Goal: Find specific page/section: Find specific page/section

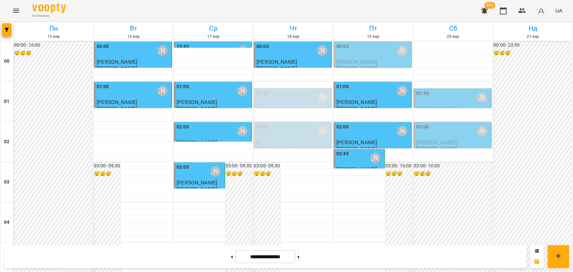
scroll to position [766, 0]
click at [299, 255] on button at bounding box center [299, 256] width 2 height 15
type input "**********"
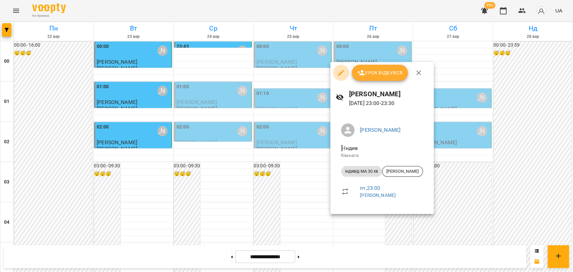
click at [342, 73] on icon "button" at bounding box center [341, 73] width 8 height 8
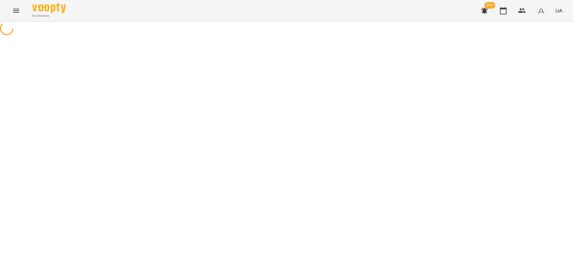
select select "**********"
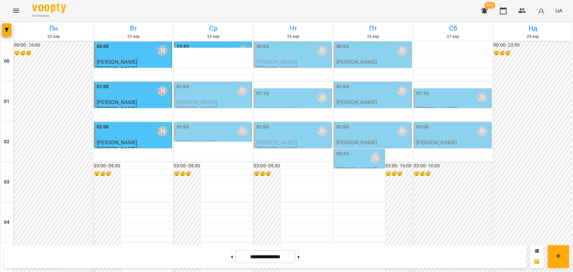
scroll to position [766, 0]
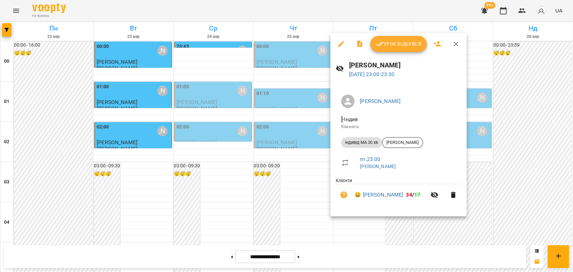
click at [455, 43] on icon "button" at bounding box center [456, 44] width 8 height 8
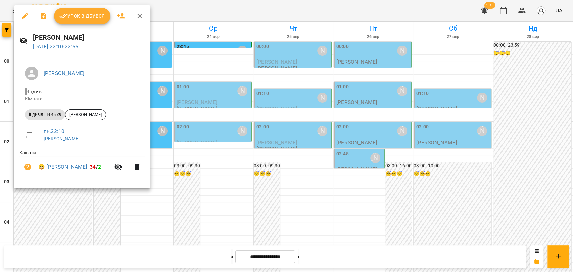
drag, startPoint x: 139, startPoint y: 13, endPoint x: 301, endPoint y: 43, distance: 165.2
click at [139, 13] on icon "button" at bounding box center [140, 16] width 8 height 8
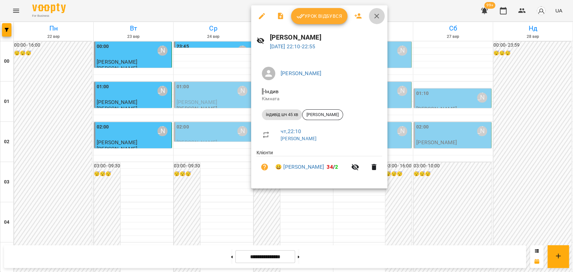
click at [376, 12] on icon "button" at bounding box center [377, 16] width 8 height 8
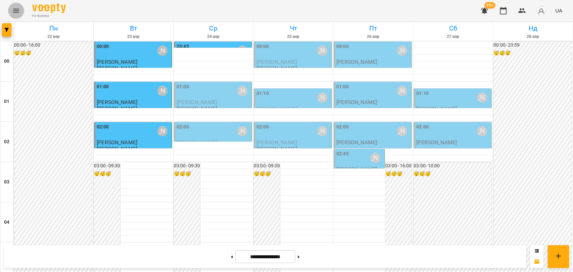
click at [14, 13] on icon "Menu" at bounding box center [16, 11] width 8 height 8
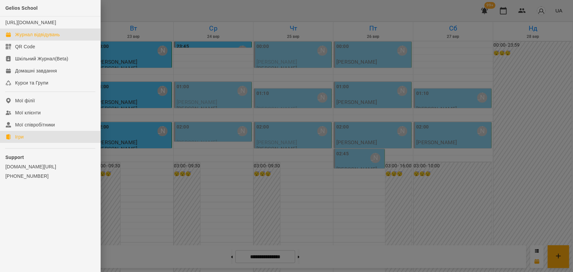
click at [13, 143] on link "Ігри" at bounding box center [50, 137] width 100 height 12
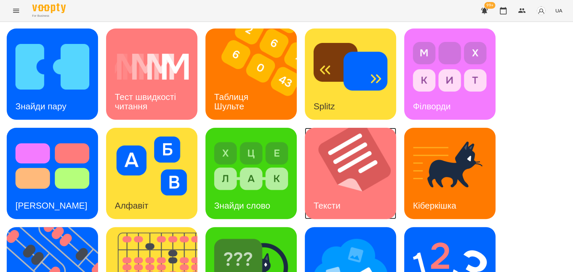
click at [351, 167] on img at bounding box center [355, 173] width 100 height 91
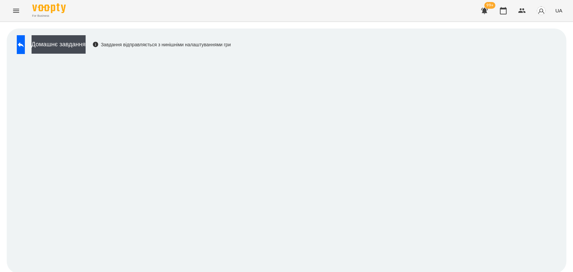
scroll to position [1, 0]
